Goal: Use online tool/utility: Use online tool/utility

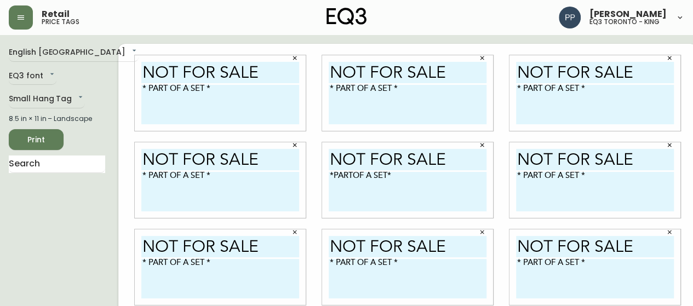
scroll to position [1, 0]
drag, startPoint x: 21, startPoint y: 1, endPoint x: 10, endPoint y: 19, distance: 21.1
click at [9, 19] on button "button" at bounding box center [21, 17] width 24 height 24
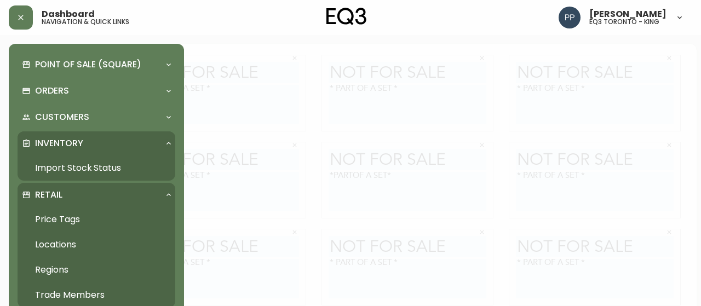
click at [56, 220] on link "Price Tags" at bounding box center [97, 219] width 158 height 25
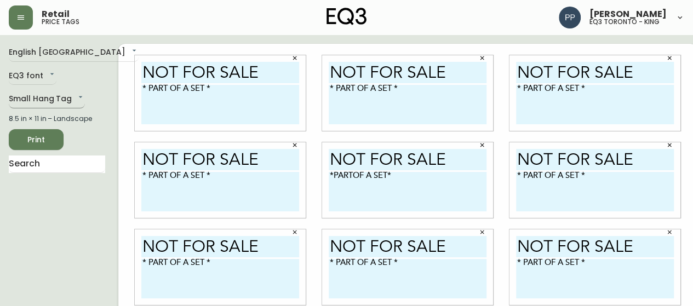
click at [76, 100] on body "Retail price tags [PERSON_NAME] eq3 [GEOGRAPHIC_DATA] - king English Canada en_…" at bounding box center [346, 245] width 693 height 491
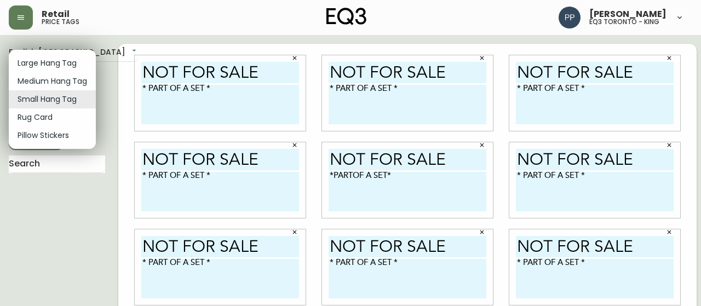
click at [66, 57] on li "Large Hang Tag" at bounding box center [52, 63] width 87 height 18
type input "large"
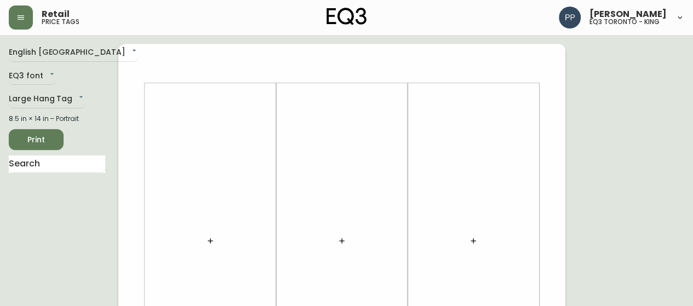
click at [223, 232] on div at bounding box center [210, 241] width 118 height 305
click at [215, 247] on button "button" at bounding box center [210, 241] width 22 height 22
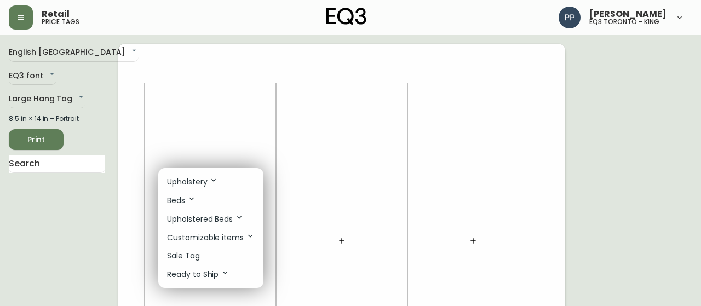
drag, startPoint x: 209, startPoint y: 261, endPoint x: 292, endPoint y: 248, distance: 84.3
click at [210, 261] on li "Sale Tag" at bounding box center [210, 256] width 105 height 18
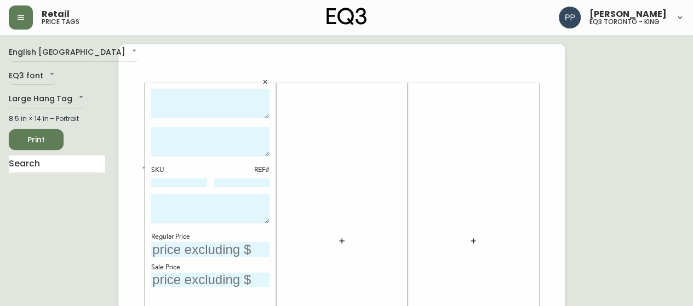
click at [343, 245] on icon "button" at bounding box center [341, 241] width 9 height 9
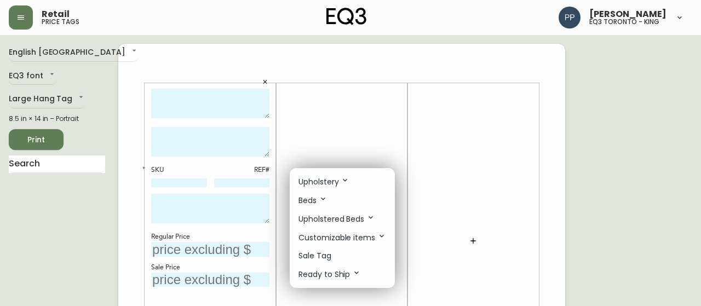
click at [346, 261] on li "Sale Tag" at bounding box center [342, 256] width 105 height 18
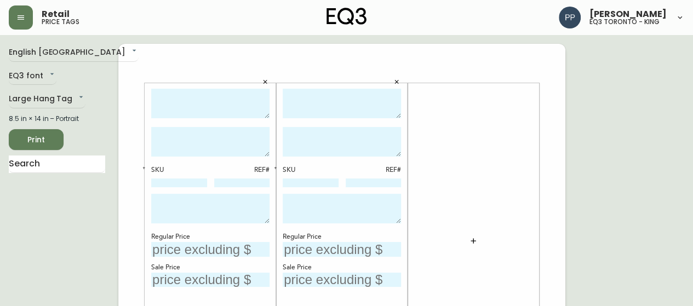
click at [464, 241] on button "button" at bounding box center [473, 241] width 22 height 22
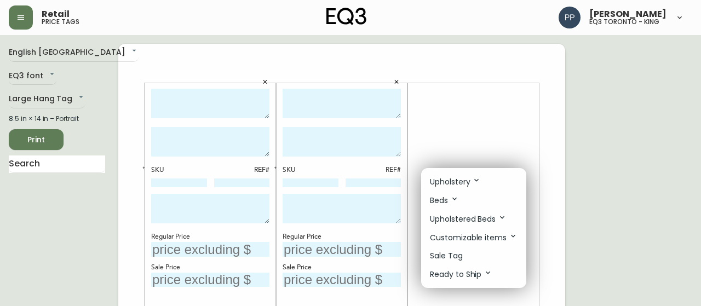
click at [474, 255] on li "Sale Tag" at bounding box center [473, 256] width 105 height 18
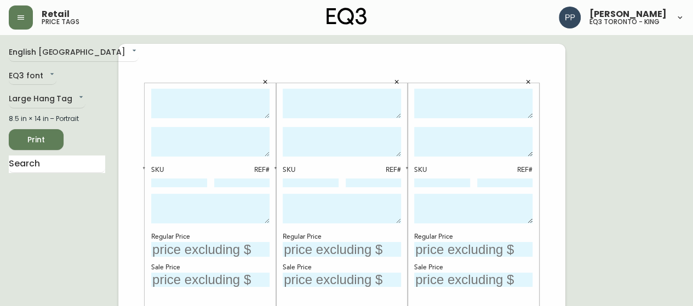
click at [213, 114] on textarea at bounding box center [210, 104] width 118 height 30
type textarea "[PERSON_NAME] DINING CHAIR"
click at [207, 141] on textarea at bounding box center [210, 142] width 118 height 30
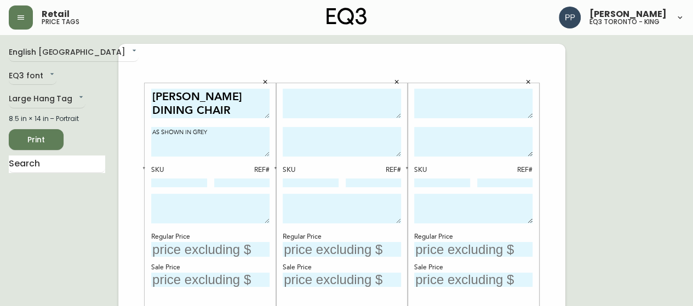
type textarea "AS SHOWN IN GREY"
drag, startPoint x: 163, startPoint y: 94, endPoint x: 264, endPoint y: 107, distance: 101.5
click at [264, 107] on textarea "[PERSON_NAME] DINING CHAIR" at bounding box center [210, 104] width 118 height 30
click at [366, 106] on textarea at bounding box center [342, 104] width 118 height 30
paste textarea "[PERSON_NAME] DINING CHAIR"
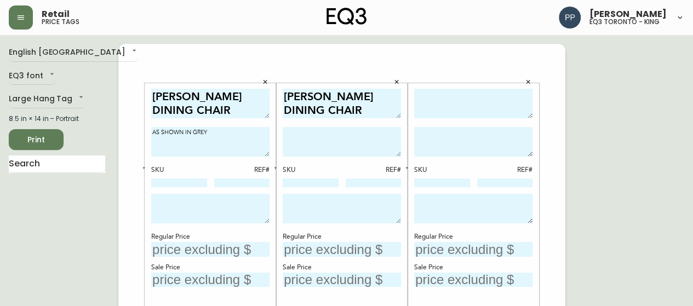
type textarea "[PERSON_NAME] DINING CHAIR"
click at [435, 119] on div at bounding box center [473, 105] width 118 height 33
drag, startPoint x: 444, startPoint y: 110, endPoint x: 454, endPoint y: 95, distance: 18.1
click at [445, 107] on textarea at bounding box center [473, 104] width 118 height 30
paste textarea "[PERSON_NAME] DINING CHAIR"
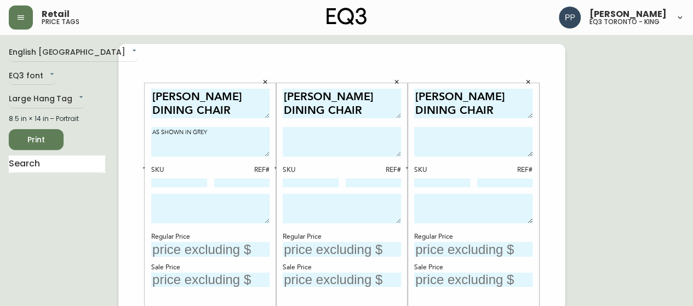
type textarea "[PERSON_NAME] DINING CHAIR"
drag, startPoint x: 153, startPoint y: 131, endPoint x: 226, endPoint y: 131, distance: 72.8
click at [226, 131] on textarea "AS SHOWN IN GREY" at bounding box center [210, 142] width 118 height 30
click at [336, 133] on textarea at bounding box center [342, 142] width 118 height 30
paste textarea "AS SHOWN IN GREY"
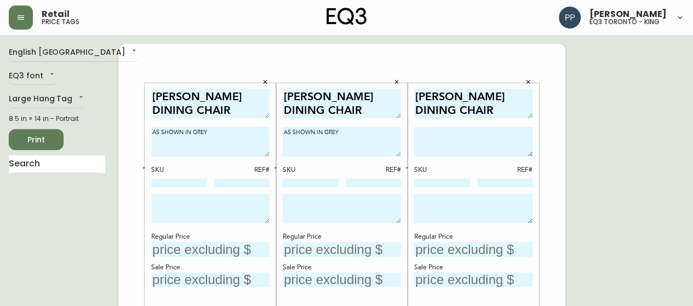
type textarea "AS SHOWN IN GREY"
click at [451, 139] on textarea at bounding box center [473, 142] width 118 height 30
paste textarea "AS SHOWN IN GREY"
type textarea "AS SHOWN IN GREY"
click at [210, 206] on textarea at bounding box center [210, 209] width 118 height 30
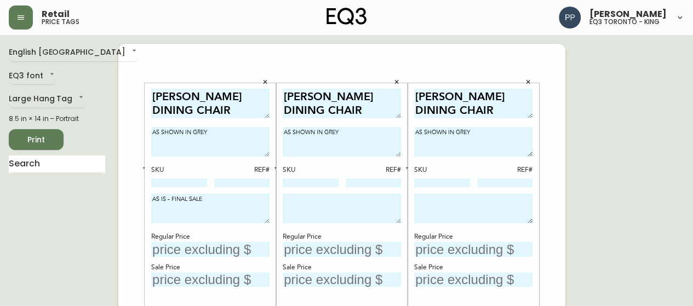
drag, startPoint x: 204, startPoint y: 198, endPoint x: 130, endPoint y: 199, distance: 73.4
type textarea "AS IS - FINAL SALE"
click at [359, 202] on textarea at bounding box center [342, 209] width 118 height 30
paste textarea "AS IS - FINAL SALE"
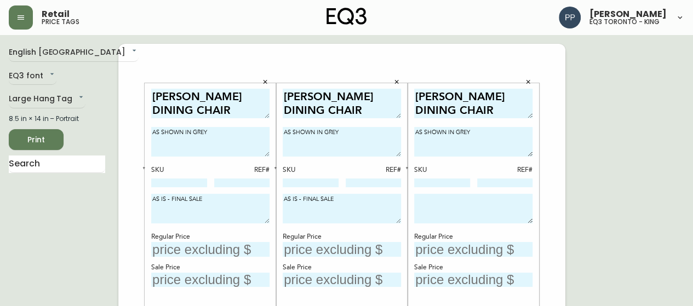
type textarea "AS IS - FINAL SALE"
click at [459, 208] on textarea at bounding box center [473, 209] width 118 height 30
paste textarea "AS IS - FINAL SALE"
type textarea "AS IS - FINAL SALE"
drag, startPoint x: 141, startPoint y: 170, endPoint x: 159, endPoint y: 166, distance: 18.5
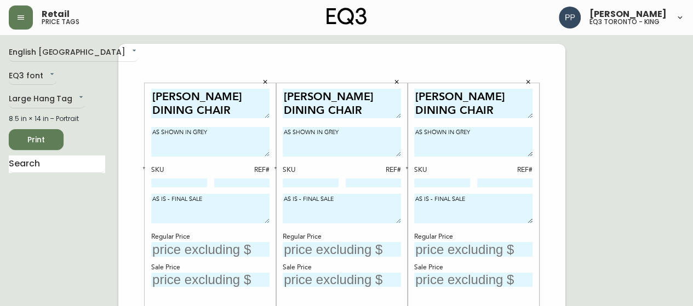
click at [141, 169] on button "button" at bounding box center [144, 168] width 10 height 10
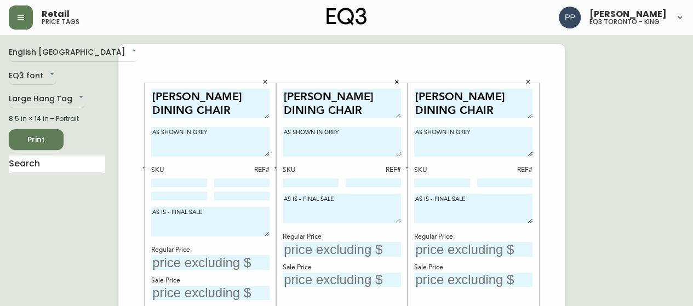
click at [276, 164] on button "button" at bounding box center [276, 168] width 10 height 10
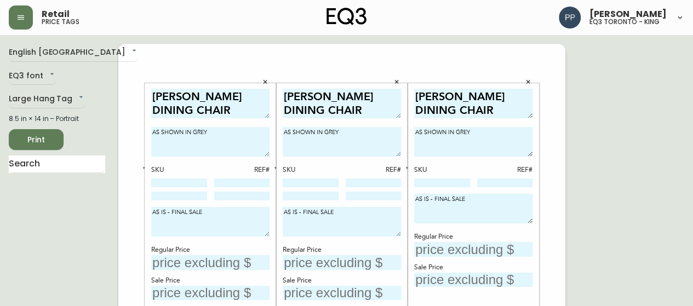
click at [412, 167] on div "[PERSON_NAME] DINING CHAIR AS SHOWN IN GREY SKU REF# AS IS - FINAL SALE Regular…" at bounding box center [472, 240] width 131 height 315
click at [406, 167] on icon "button" at bounding box center [407, 168] width 2 height 2
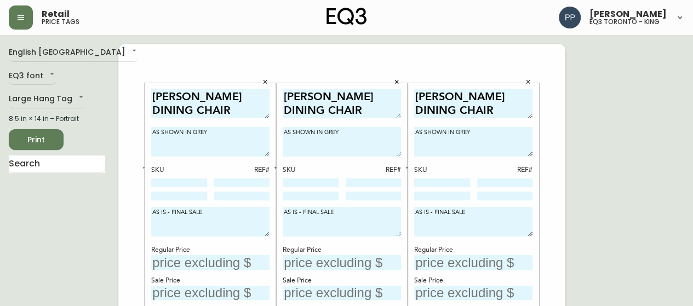
drag, startPoint x: 630, startPoint y: 93, endPoint x: 613, endPoint y: 96, distance: 16.9
click at [193, 193] on input at bounding box center [179, 196] width 56 height 9
paste input "3020-401-4-B"
type input "3020-401-4-B"
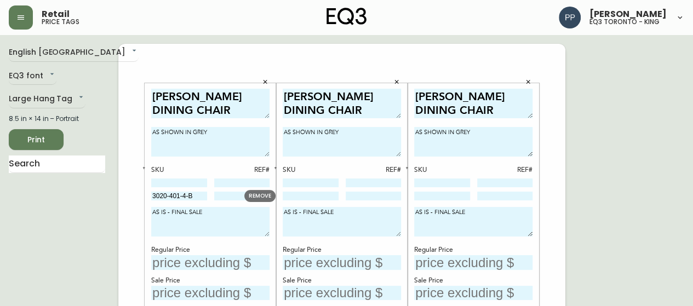
click at [297, 197] on input at bounding box center [311, 196] width 56 height 9
paste input "3020-401-4-B"
type input "3020-401-4-B"
click at [450, 192] on input at bounding box center [442, 196] width 56 height 9
paste input "3020-401-4-B"
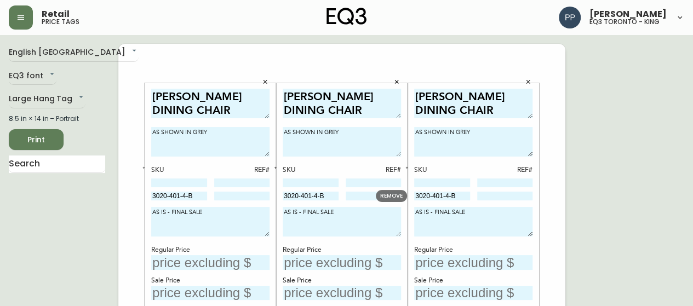
drag, startPoint x: 450, startPoint y: 192, endPoint x: 413, endPoint y: 217, distance: 44.7
click at [445, 194] on input "3020-401-4-B" at bounding box center [442, 196] width 56 height 9
type input "3020-401-4-B"
drag, startPoint x: 235, startPoint y: 263, endPoint x: 239, endPoint y: 255, distance: 9.4
click at [234, 263] on input "text" at bounding box center [210, 262] width 118 height 15
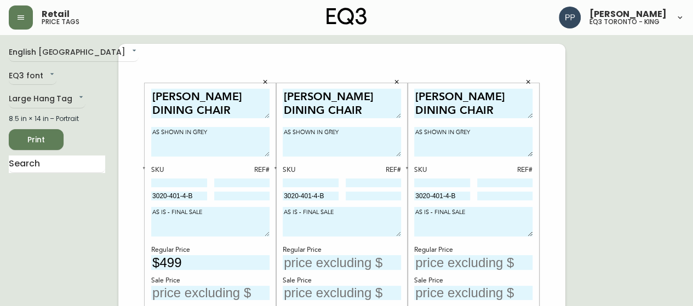
type input "$499"
click at [337, 260] on input "text" at bounding box center [342, 262] width 118 height 15
type input "$499"
click at [451, 259] on input "text" at bounding box center [473, 262] width 118 height 15
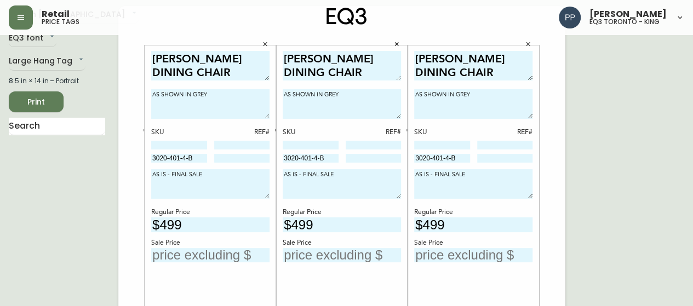
scroll to position [55, 0]
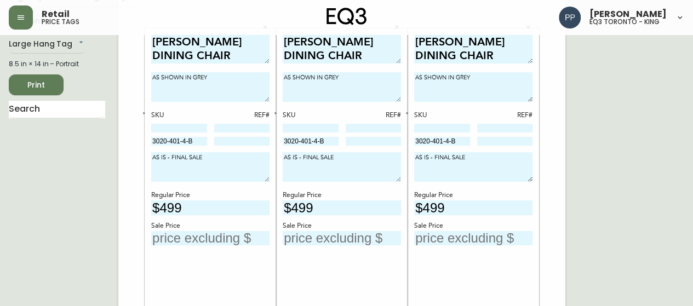
type input "$499"
click at [218, 240] on input "text" at bounding box center [210, 238] width 118 height 15
type input "$225"
click at [361, 235] on input "text" at bounding box center [342, 238] width 118 height 15
type input "$225"
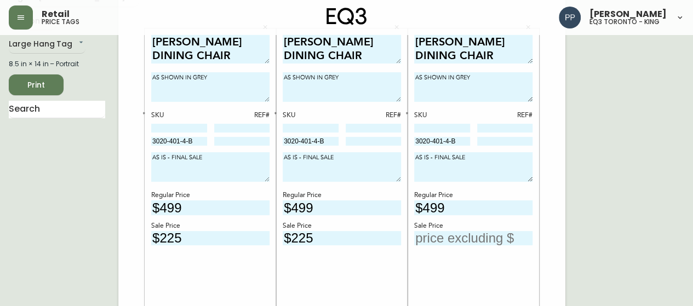
click at [457, 238] on input "text" at bounding box center [473, 238] width 118 height 15
type input "$225"
click at [249, 142] on input at bounding box center [242, 141] width 56 height 9
type input "4778"
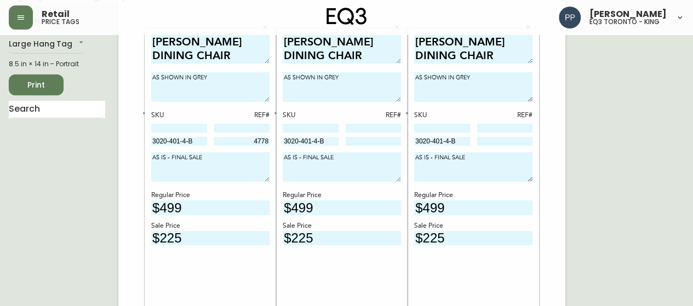
drag, startPoint x: 631, startPoint y: 140, endPoint x: 615, endPoint y: 139, distance: 16.5
click at [385, 141] on input at bounding box center [374, 141] width 56 height 9
type input "4779"
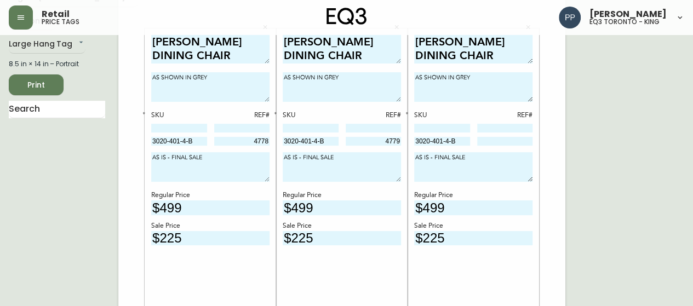
click at [497, 144] on input at bounding box center [505, 141] width 56 height 9
type input "4780"
drag, startPoint x: 603, startPoint y: 82, endPoint x: 609, endPoint y: 75, distance: 8.9
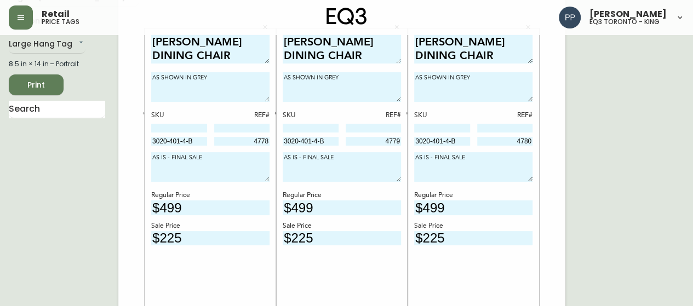
click at [185, 129] on input at bounding box center [179, 128] width 56 height 9
paste input "3020-411-35-A"
type input "3020-411-35-A"
click at [322, 130] on input at bounding box center [311, 128] width 56 height 9
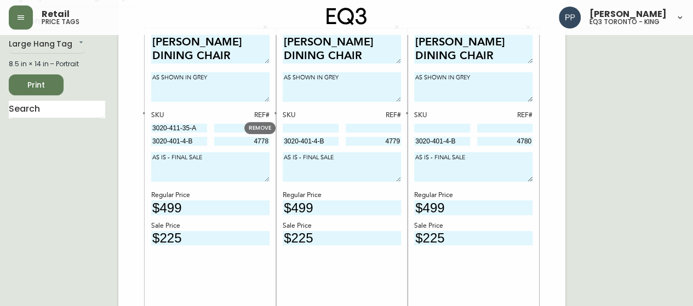
paste input "3020-411-35-A"
type input "3020-411-35-A"
click at [428, 124] on input at bounding box center [442, 128] width 56 height 9
paste input "3020-411-35-A"
type input "3020-411-35-A"
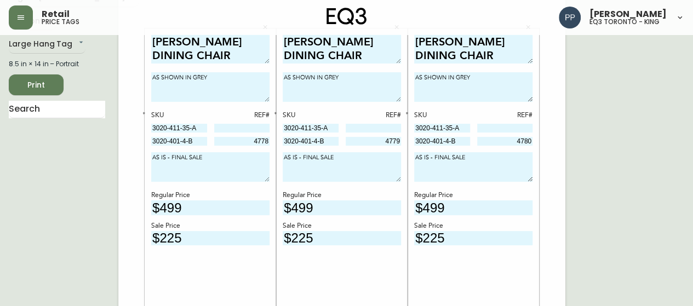
click at [243, 129] on input at bounding box center [242, 128] width 56 height 9
type input "1121"
click at [380, 130] on input at bounding box center [374, 128] width 56 height 9
type input "1122"
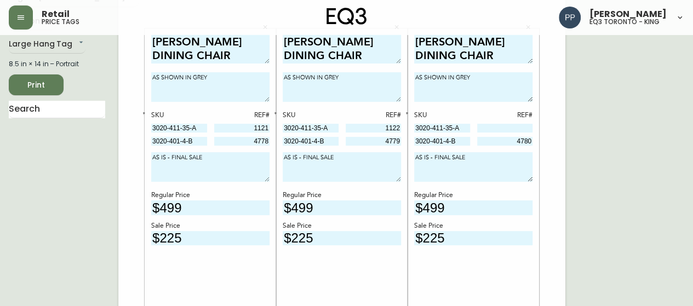
click at [503, 126] on input at bounding box center [505, 128] width 56 height 9
type input "1123"
click at [44, 87] on span "Print" at bounding box center [36, 85] width 37 height 14
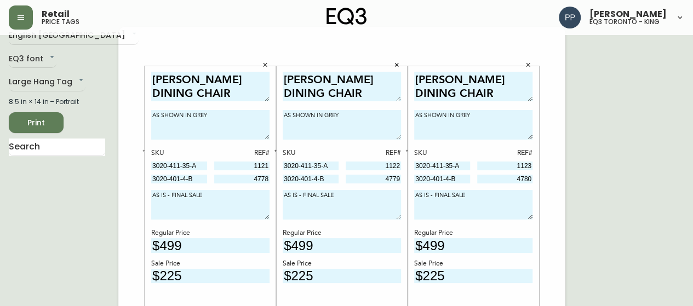
scroll to position [0, 0]
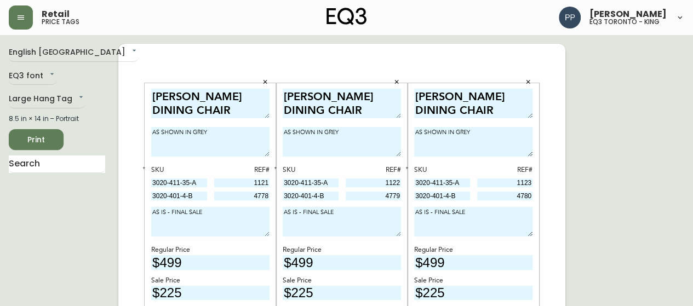
click at [532, 80] on button "button" at bounding box center [528, 82] width 16 height 16
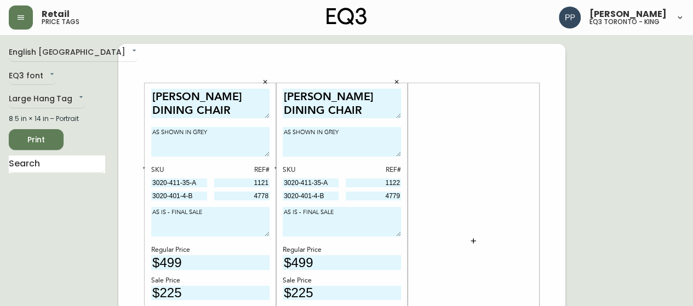
click at [394, 88] on button "button" at bounding box center [396, 82] width 16 height 16
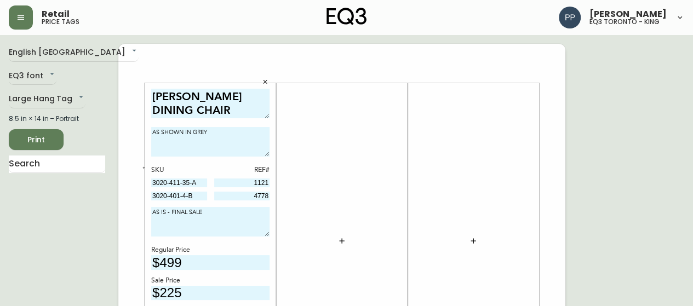
click at [262, 77] on button "button" at bounding box center [265, 82] width 16 height 16
